Goal: Information Seeking & Learning: Learn about a topic

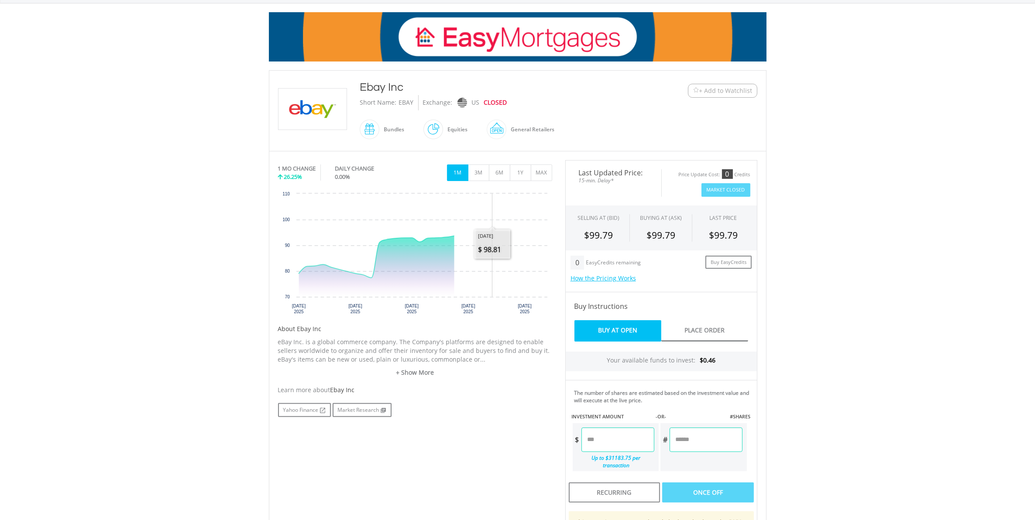
scroll to position [145, 0]
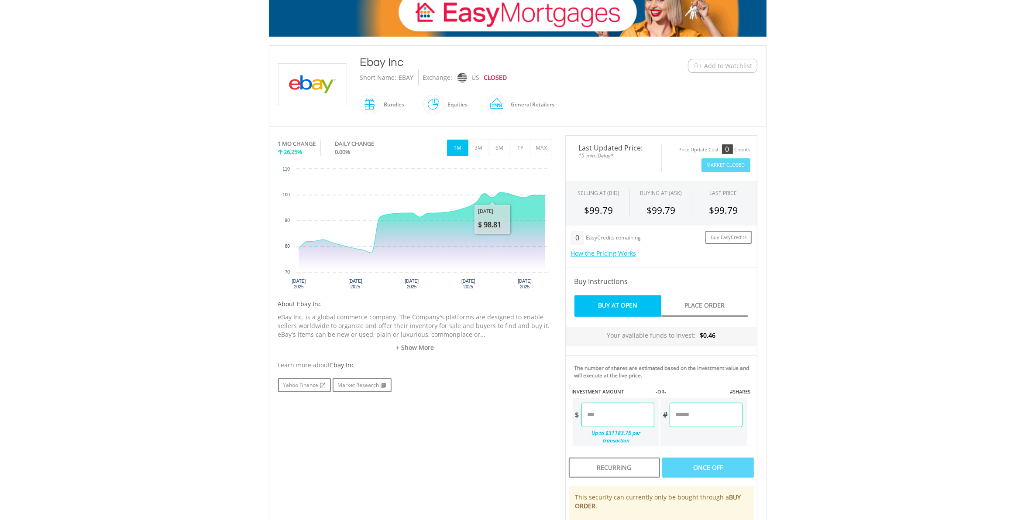
click at [518, 158] on div "1 MO CHANGE 26.25% DAILY CHANGE 0.00% 1M 3M 6M 1Y MAX" at bounding box center [415, 149] width 274 height 29
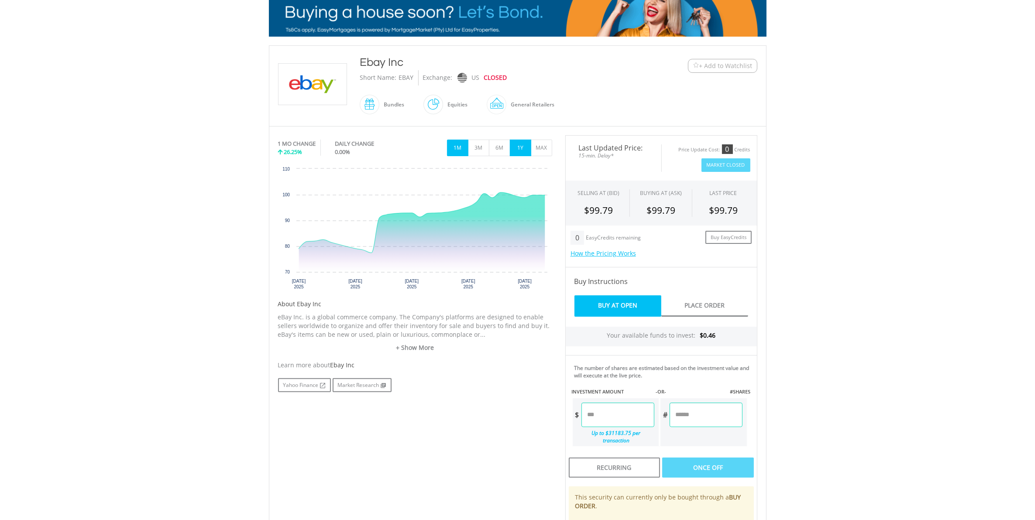
click at [525, 149] on button "1Y" at bounding box center [520, 148] width 21 height 17
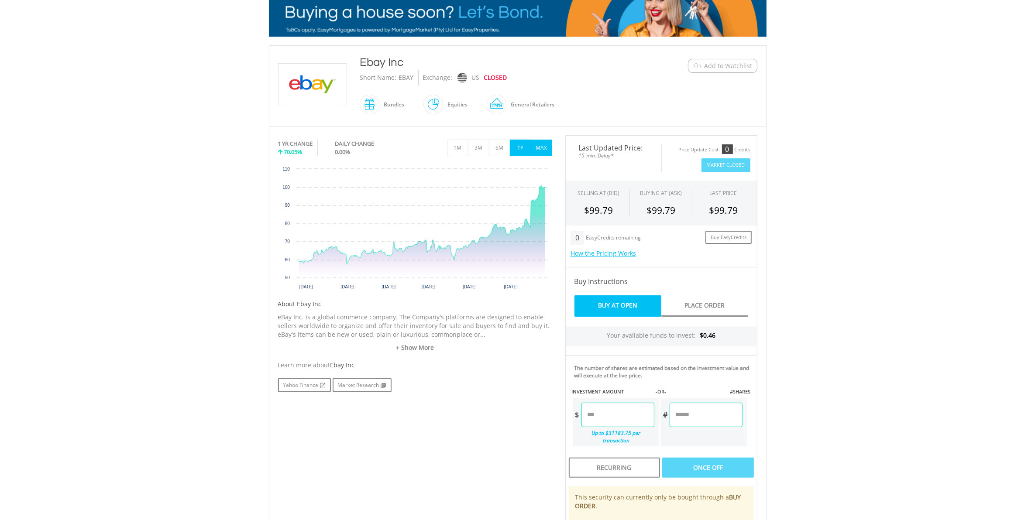
click at [541, 149] on button "MAX" at bounding box center [541, 148] width 21 height 17
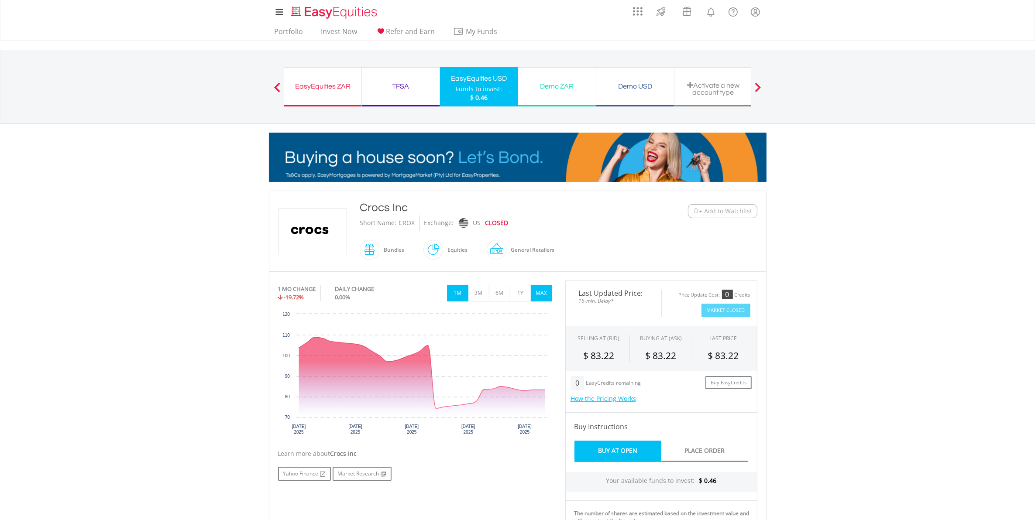
click at [542, 292] on button "MAX" at bounding box center [541, 293] width 21 height 17
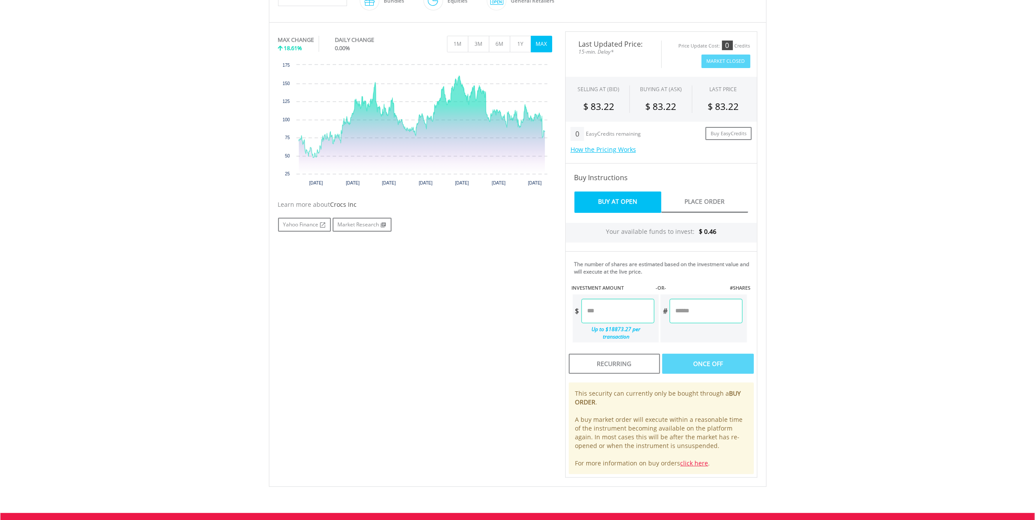
scroll to position [254, 0]
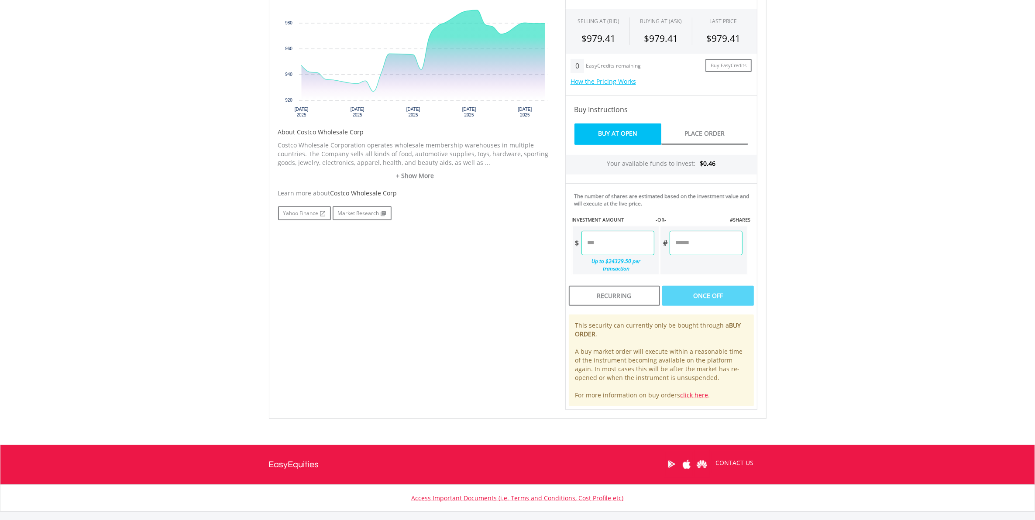
scroll to position [327, 0]
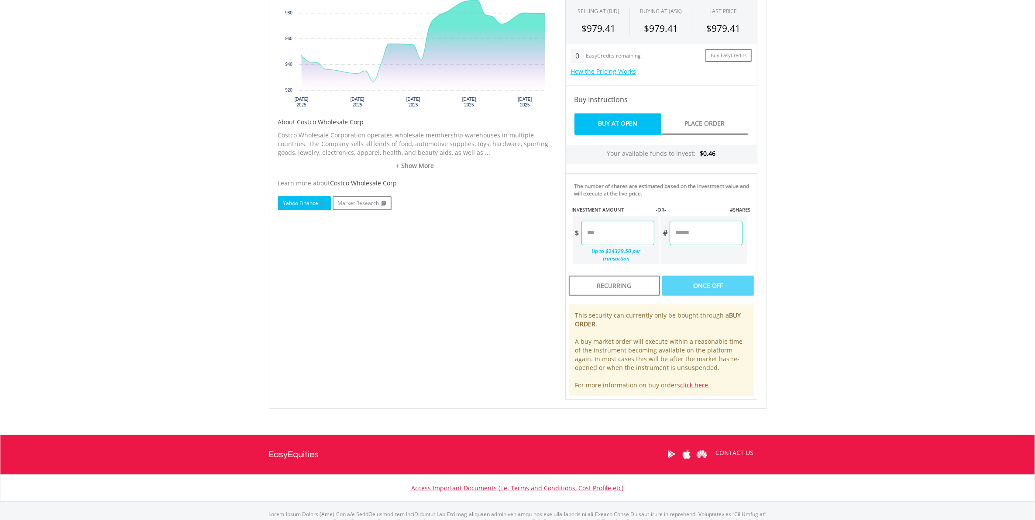
click at [293, 204] on link "Yahoo Finance" at bounding box center [304, 203] width 53 height 14
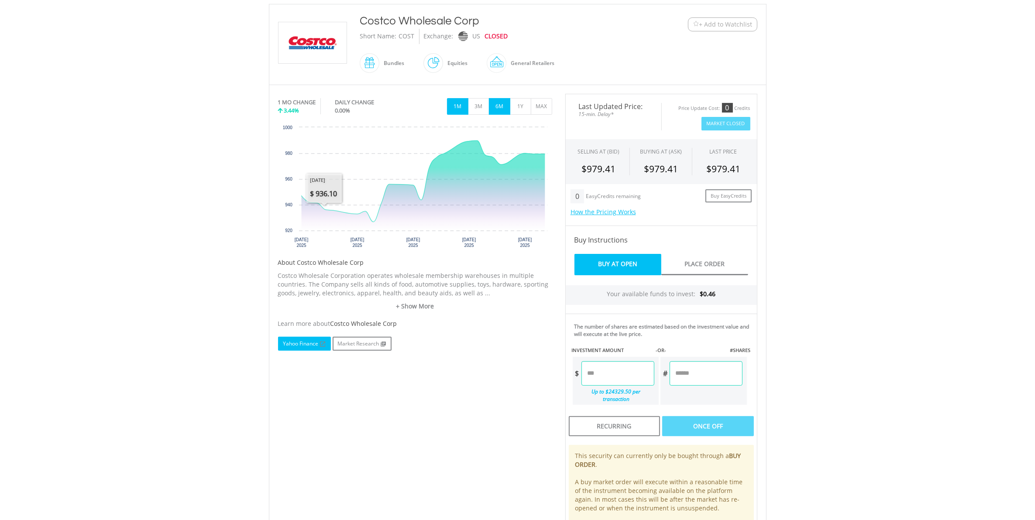
scroll to position [182, 0]
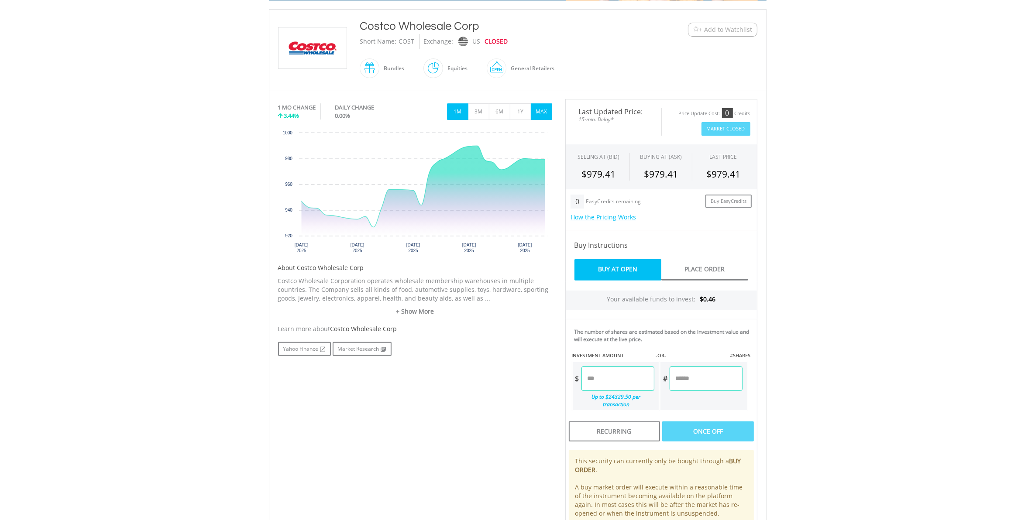
click at [532, 112] on button "MAX" at bounding box center [541, 111] width 21 height 17
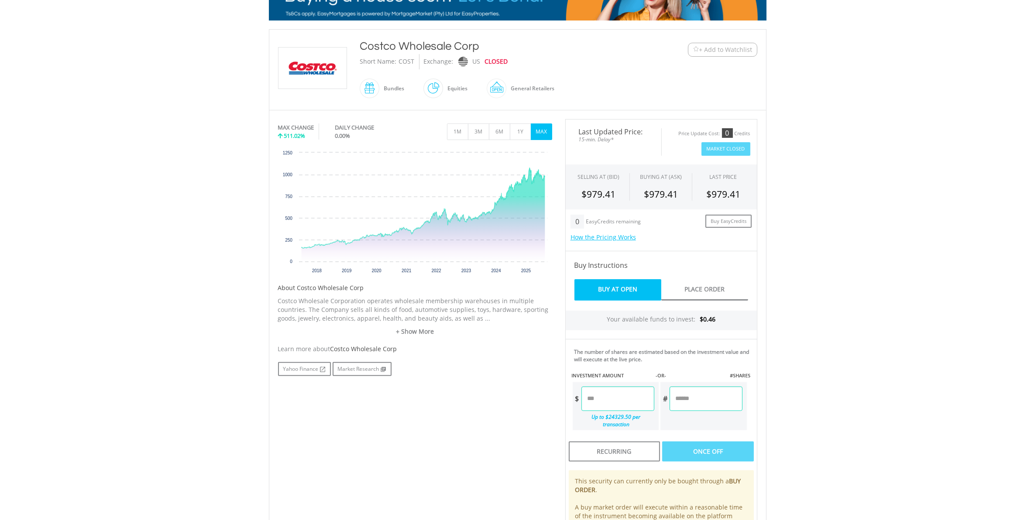
scroll to position [109, 0]
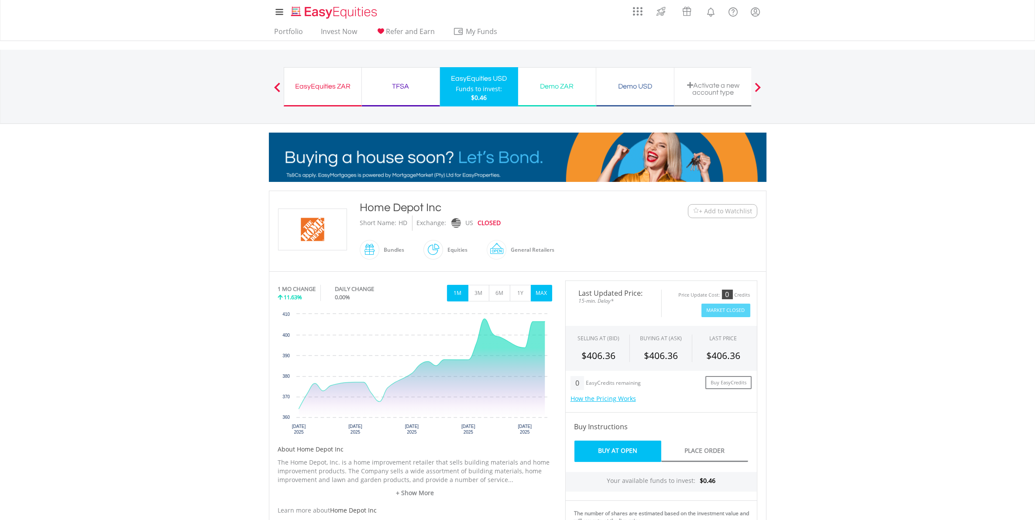
click at [533, 295] on button "MAX" at bounding box center [541, 293] width 21 height 17
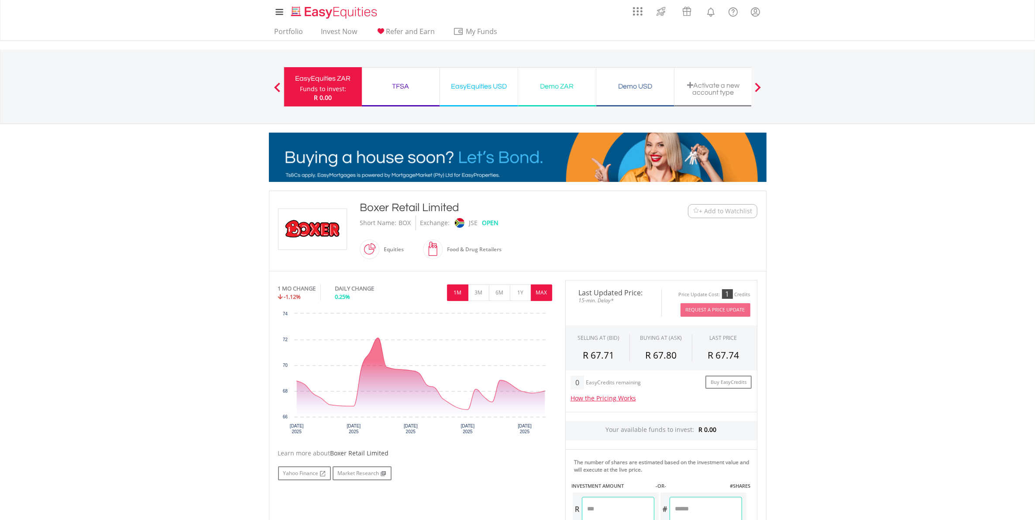
drag, startPoint x: 0, startPoint y: 0, endPoint x: 548, endPoint y: 296, distance: 622.9
click at [548, 296] on button "MAX" at bounding box center [541, 293] width 21 height 17
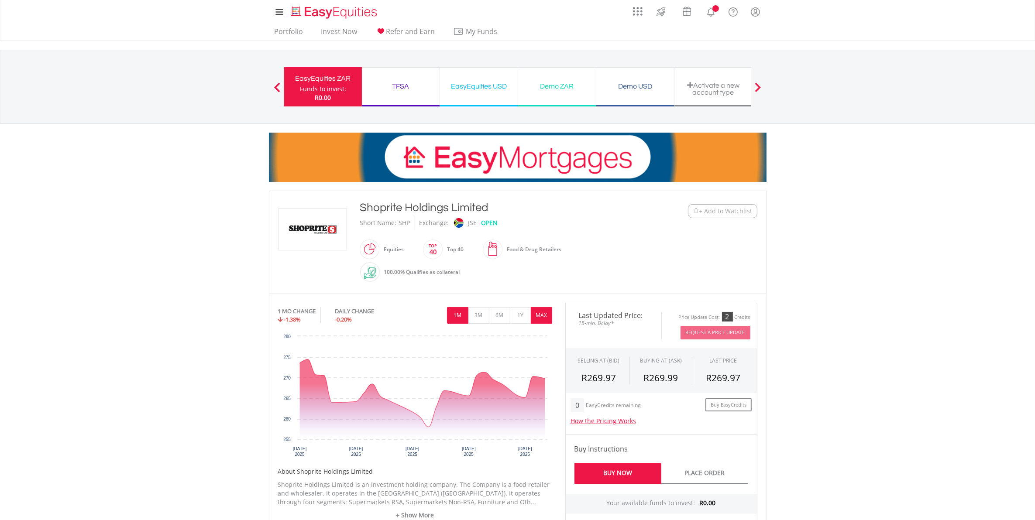
click at [544, 315] on button "MAX" at bounding box center [541, 315] width 21 height 17
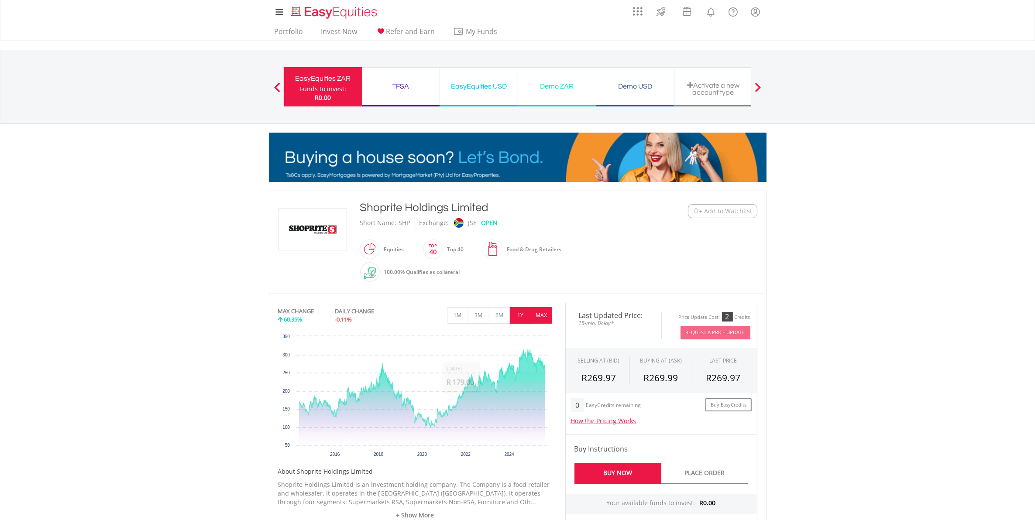
click at [520, 312] on button "1Y" at bounding box center [520, 315] width 21 height 17
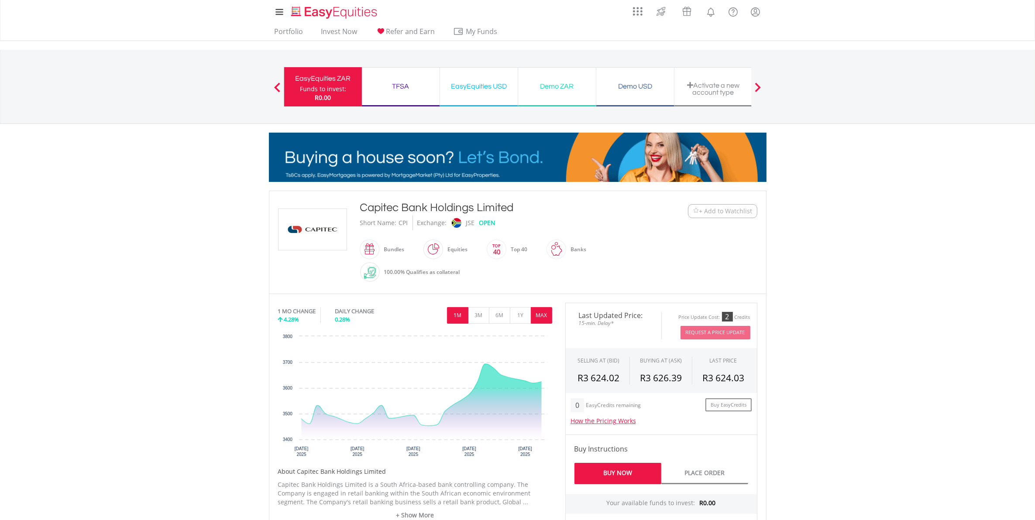
drag, startPoint x: 538, startPoint y: 313, endPoint x: 525, endPoint y: 321, distance: 15.3
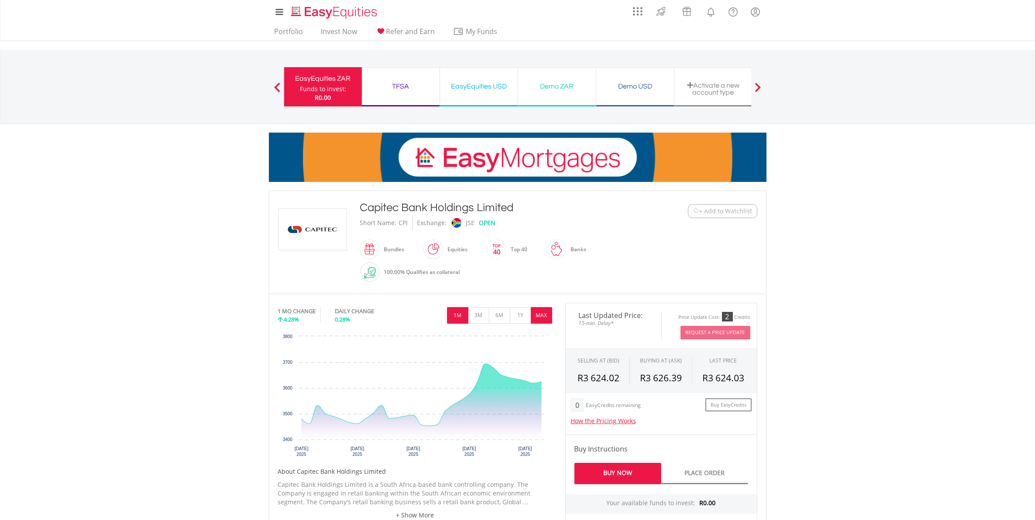
click at [537, 314] on button "MAX" at bounding box center [541, 315] width 21 height 17
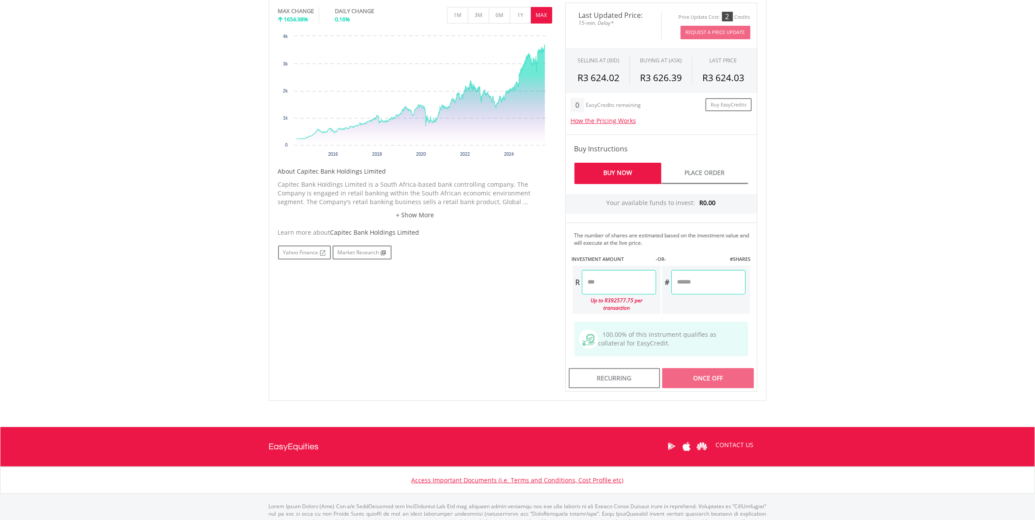
scroll to position [324, 0]
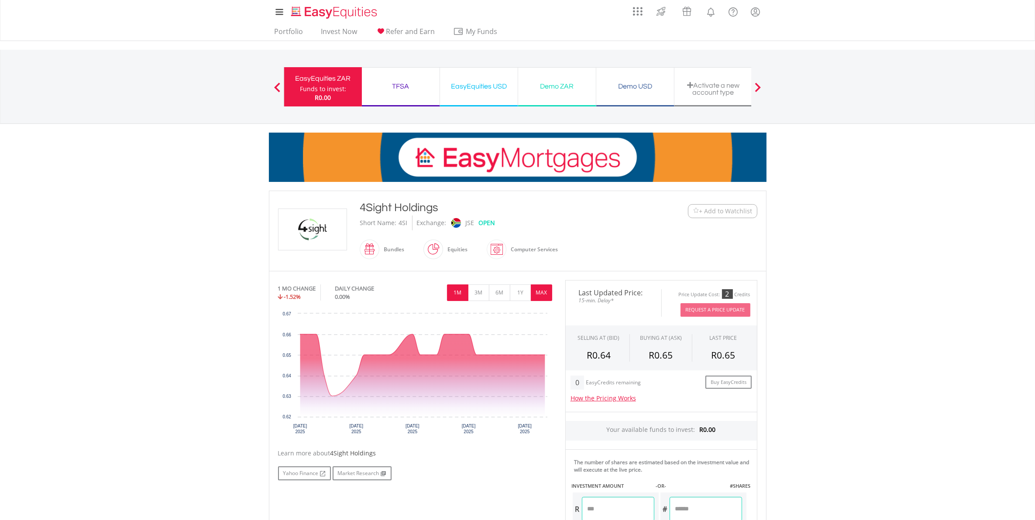
click at [537, 293] on button "MAX" at bounding box center [541, 293] width 21 height 17
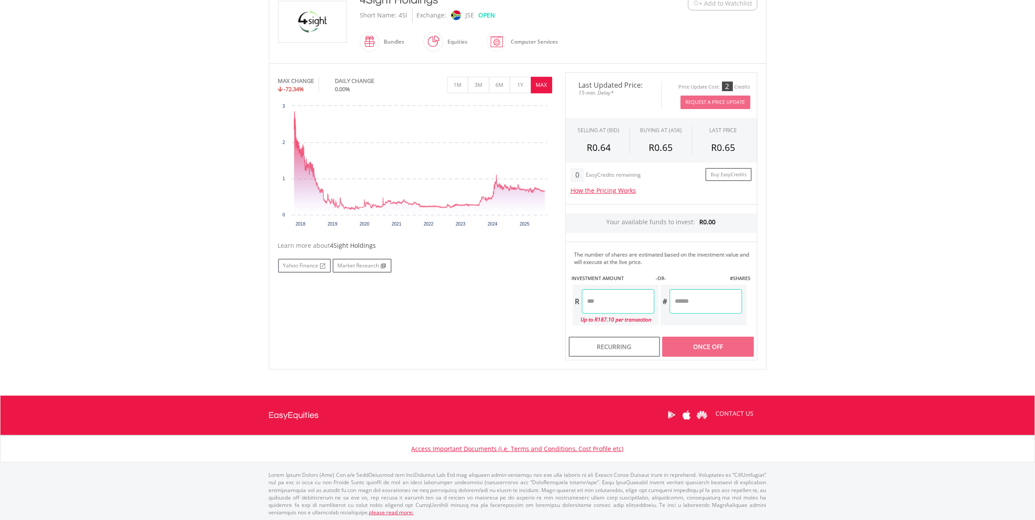
scroll to position [208, 0]
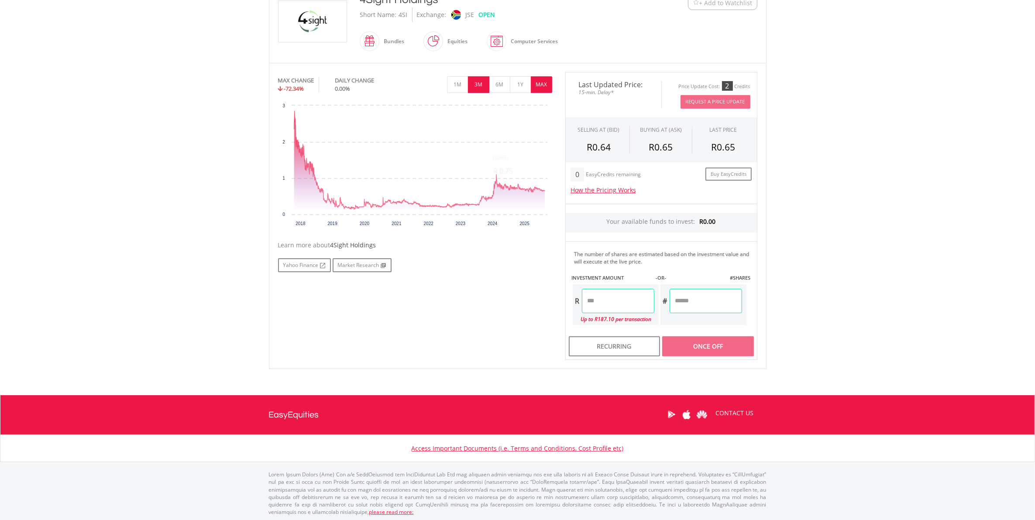
click at [480, 86] on button "3M" at bounding box center [478, 84] width 21 height 17
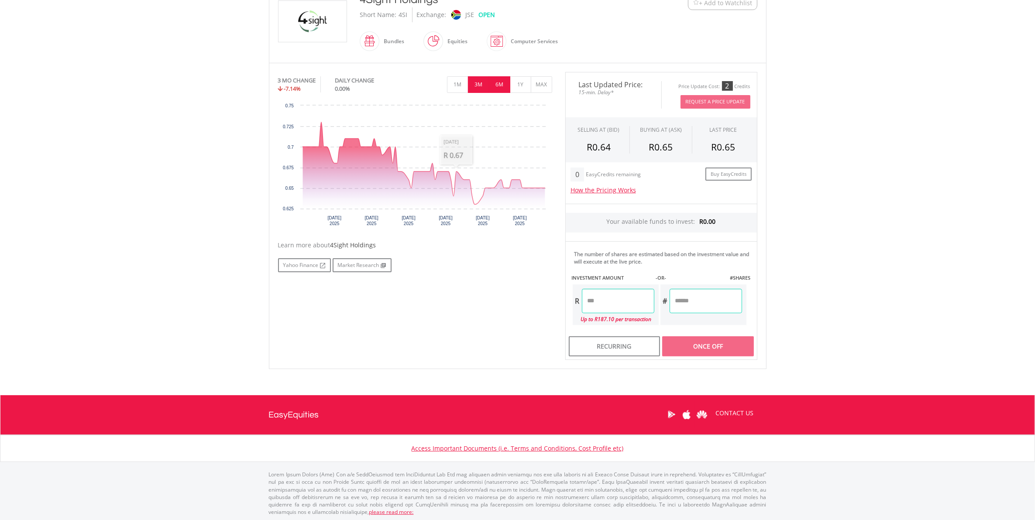
click at [492, 83] on button "6M" at bounding box center [499, 84] width 21 height 17
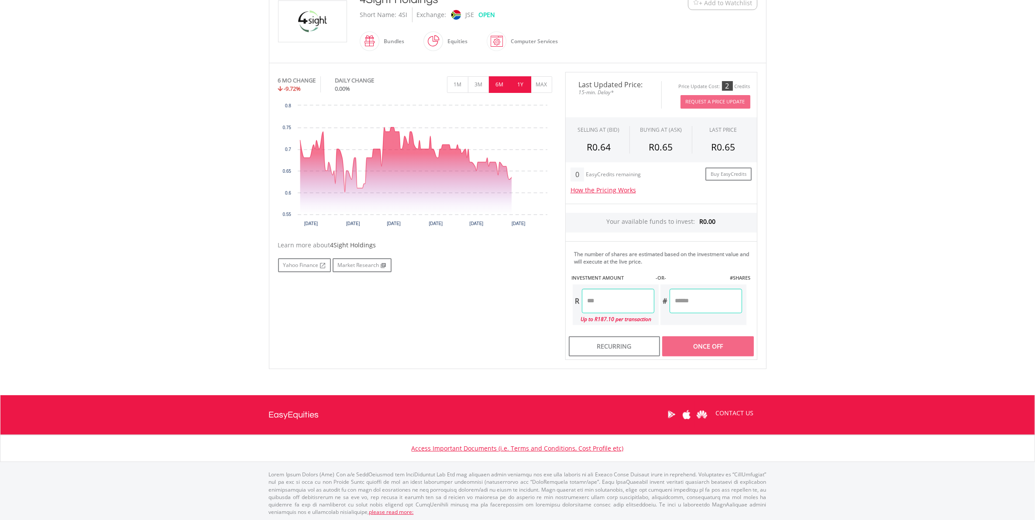
click at [516, 88] on button "1Y" at bounding box center [520, 84] width 21 height 17
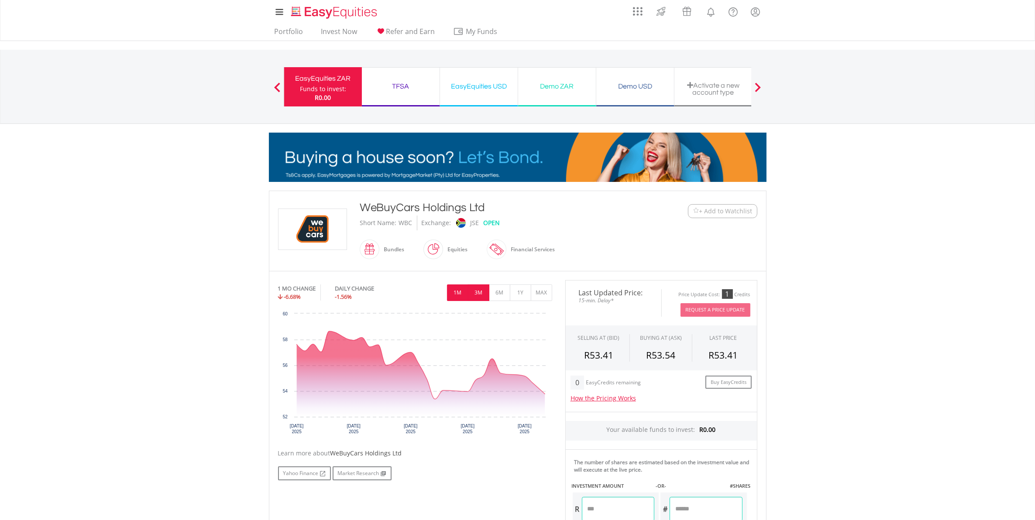
click at [477, 291] on button "3M" at bounding box center [478, 293] width 21 height 17
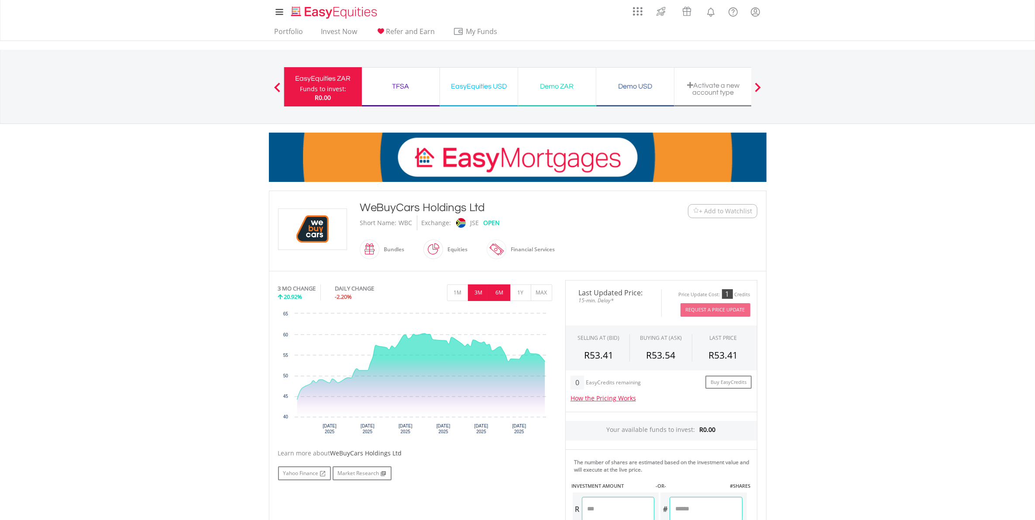
click at [497, 297] on button "6M" at bounding box center [499, 293] width 21 height 17
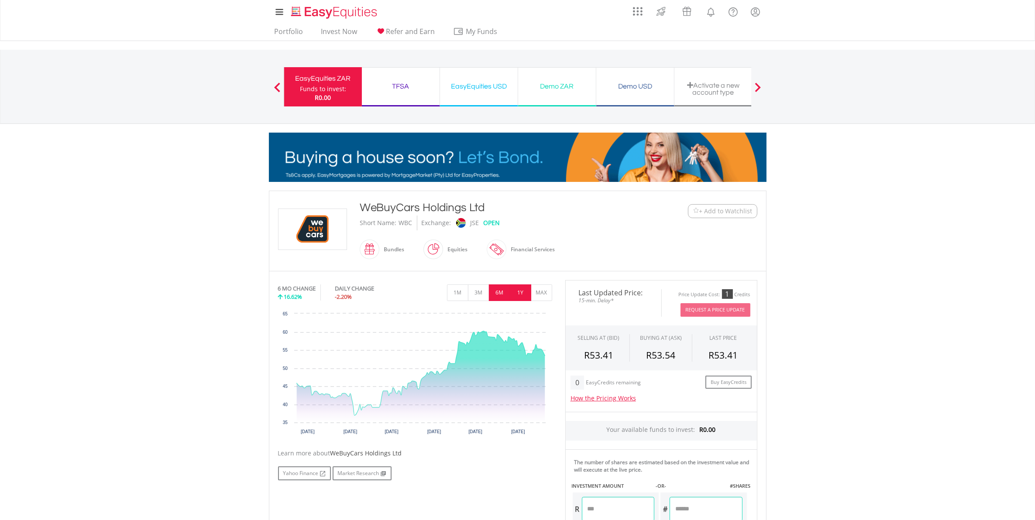
click at [522, 297] on button "1Y" at bounding box center [520, 293] width 21 height 17
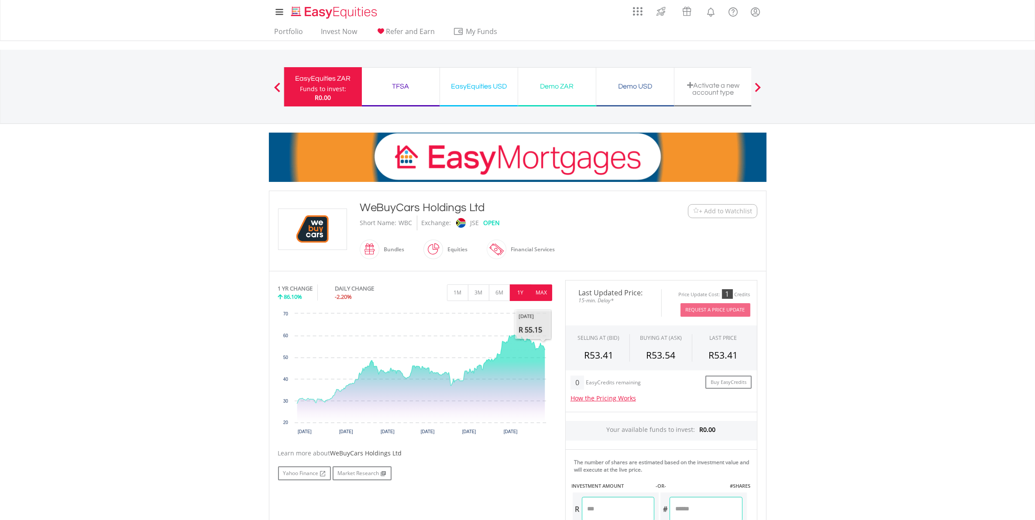
click at [541, 297] on button "MAX" at bounding box center [541, 293] width 21 height 17
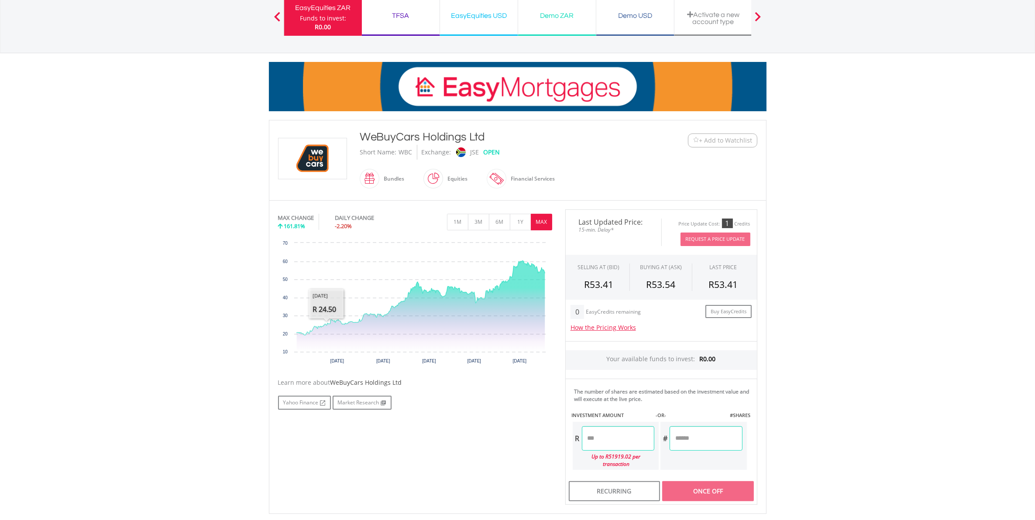
scroll to position [72, 0]
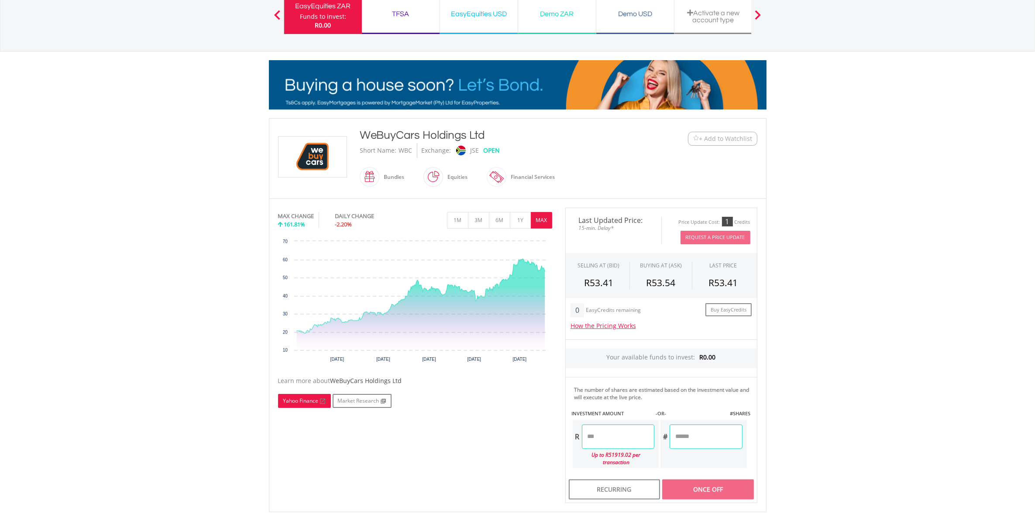
click at [286, 405] on link "Yahoo Finance" at bounding box center [304, 401] width 53 height 14
